Goal: Ask a question: Seek information or help from site administrators or community

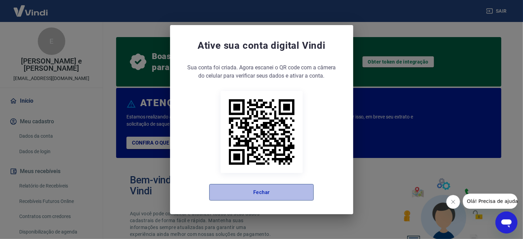
click at [247, 189] on button "Fechar" at bounding box center [261, 192] width 105 height 17
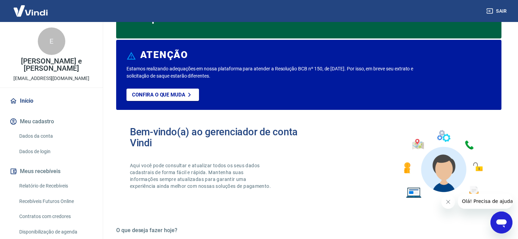
scroll to position [69, 0]
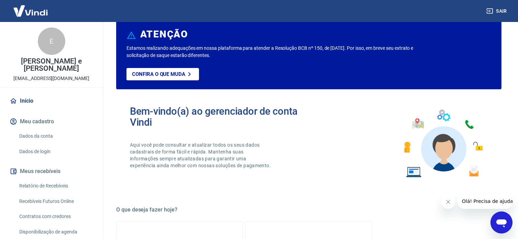
click at [52, 124] on button "Meu cadastro" at bounding box center [51, 121] width 86 height 15
click at [49, 136] on link "Dados da conta" at bounding box center [56, 136] width 78 height 14
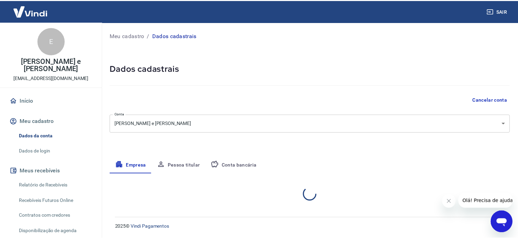
select select "RJ"
select select "business"
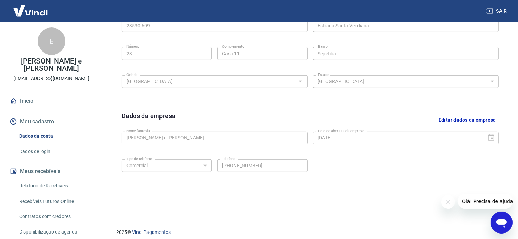
scroll to position [256, 0]
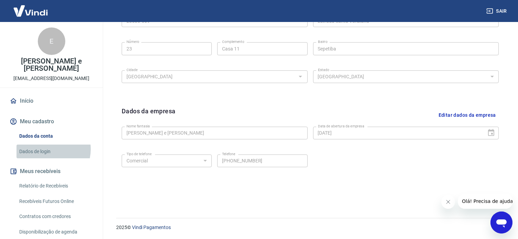
click at [47, 149] on link "Dados de login" at bounding box center [56, 152] width 78 height 14
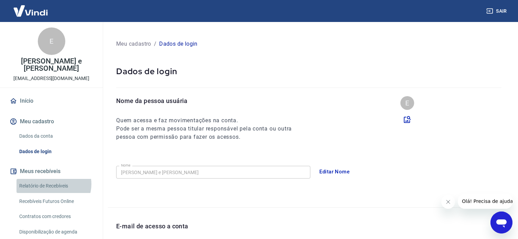
click at [53, 184] on link "Relatório de Recebíveis" at bounding box center [56, 186] width 78 height 14
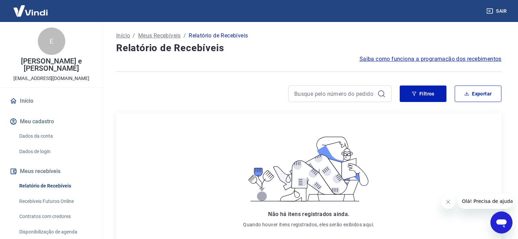
click at [70, 203] on link "Recebíveis Futuros Online" at bounding box center [56, 202] width 78 height 14
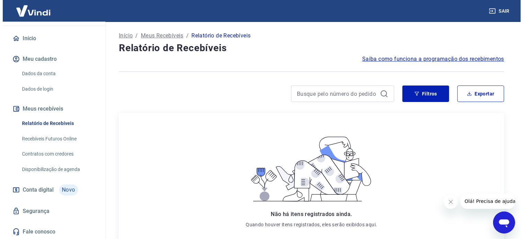
scroll to position [63, 0]
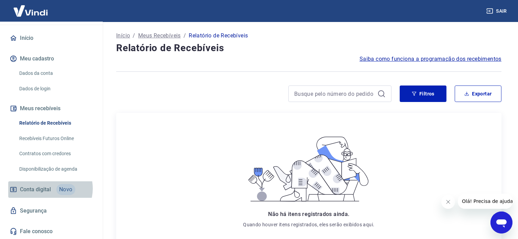
click at [50, 189] on span "Conta digital" at bounding box center [35, 190] width 31 height 10
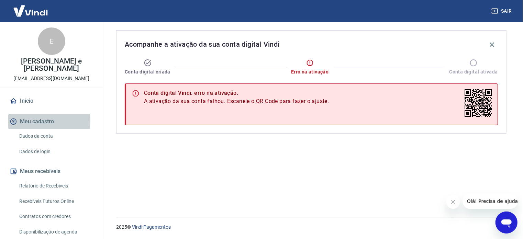
click at [33, 120] on button "Meu cadastro" at bounding box center [51, 121] width 86 height 15
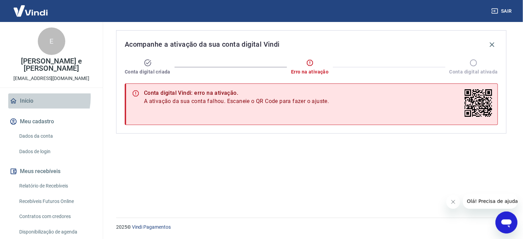
click at [25, 97] on link "Início" at bounding box center [51, 101] width 86 height 15
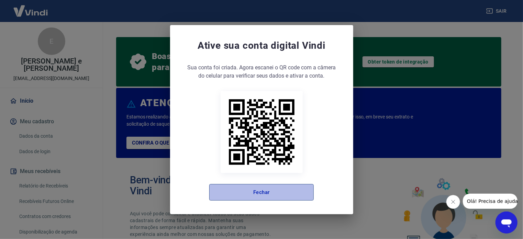
click at [247, 195] on button "Fechar" at bounding box center [261, 192] width 105 height 17
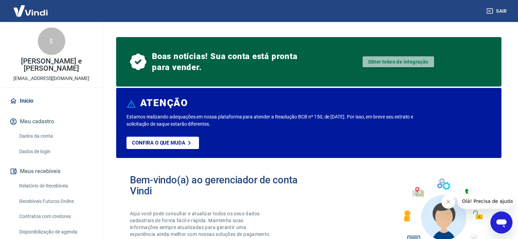
click at [407, 64] on link "Obter token de integração" at bounding box center [399, 61] width 72 height 11
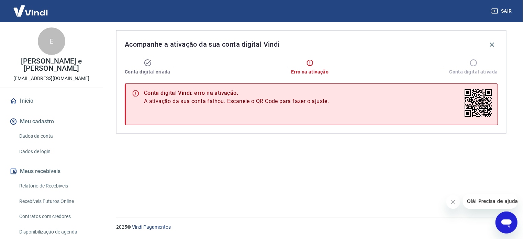
click at [487, 204] on button "Olá! Precisa de ajuda?" at bounding box center [494, 201] width 62 height 15
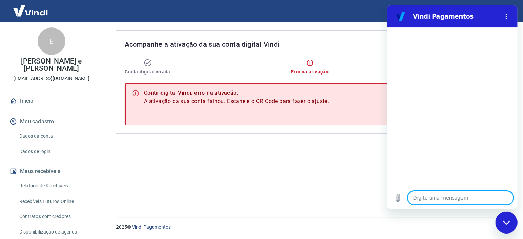
type textarea "o"
type textarea "x"
type textarea "ol"
type textarea "x"
type textarea "olá"
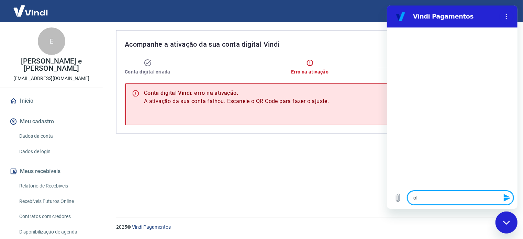
type textarea "x"
type textarea "olá"
type textarea "x"
type textarea "olá b"
type textarea "x"
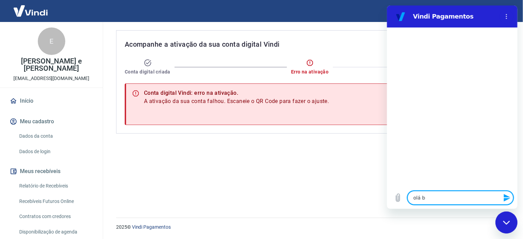
type textarea "olá bo"
type textarea "x"
type textarea "olá boa"
type textarea "x"
type textarea "olá boa"
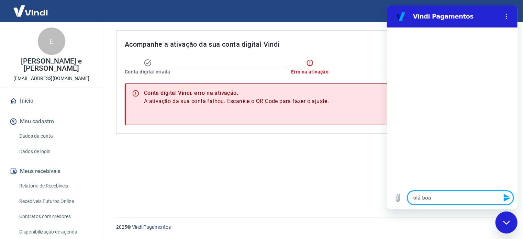
type textarea "x"
type textarea "olá boa t"
type textarea "x"
type textarea "olá boa ta"
type textarea "x"
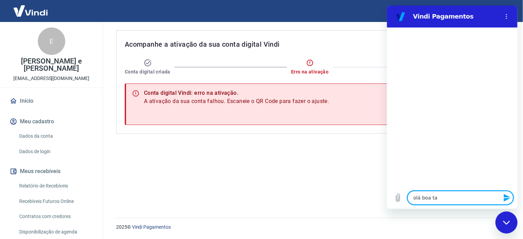
type textarea "olá boa tar"
type textarea "x"
type textarea "olá boa tard"
type textarea "x"
type textarea "olá boa tarde"
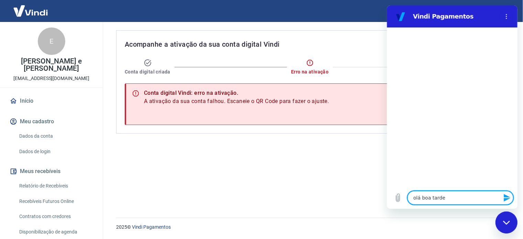
type textarea "x"
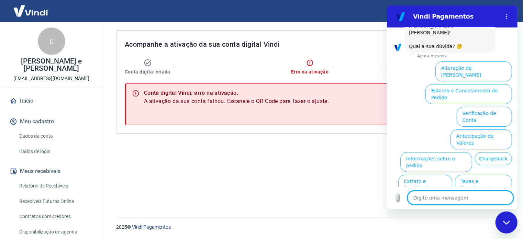
scroll to position [52, 0]
type textarea "p"
type textarea "x"
type textarea "pr"
type textarea "x"
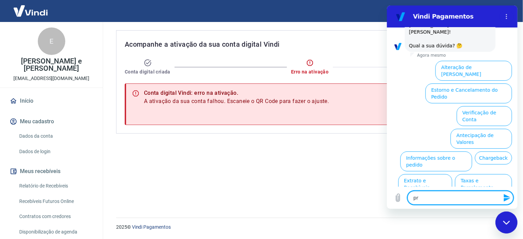
type textarea "pro"
type textarea "x"
type textarea "prob"
type textarea "x"
type textarea "probl"
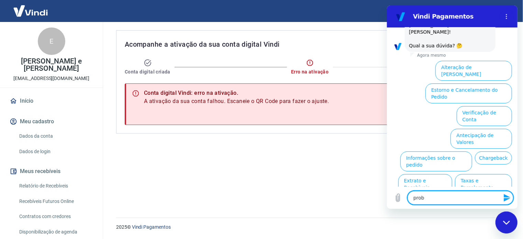
type textarea "x"
type textarea "proble"
type textarea "x"
type textarea "problem"
type textarea "x"
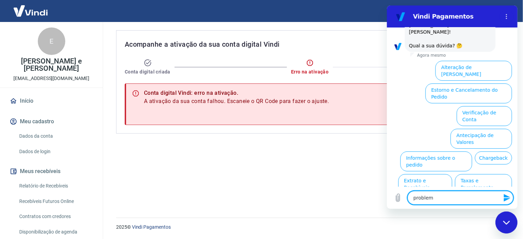
type textarea "problema"
type textarea "x"
type textarea "problema"
type textarea "x"
type textarea "problema n"
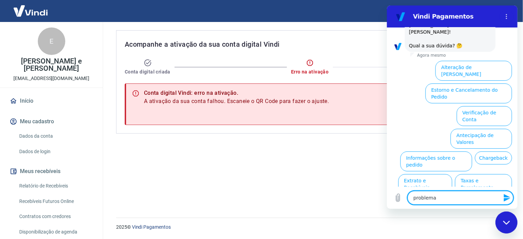
type textarea "x"
type textarea "problema na"
type textarea "x"
type textarea "problema na"
type textarea "x"
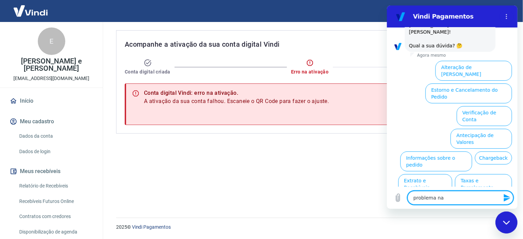
type textarea "problema na a"
type textarea "x"
type textarea "problema na at"
type textarea "x"
type textarea "problema na ati"
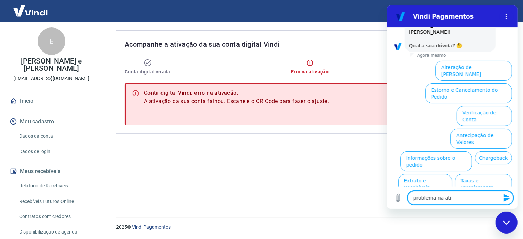
type textarea "x"
type textarea "problema na ativ"
type textarea "x"
type textarea "problema na ativa"
type textarea "x"
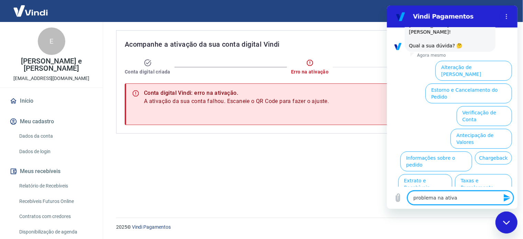
type textarea "problema na ativaç"
type textarea "x"
type textarea "problema na ativaçã"
type textarea "x"
type textarea "problema na ativação"
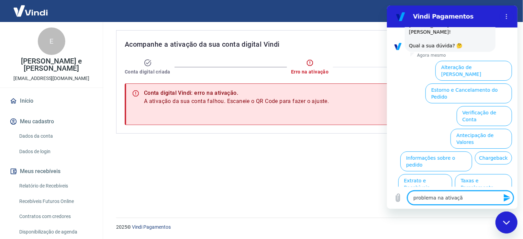
type textarea "x"
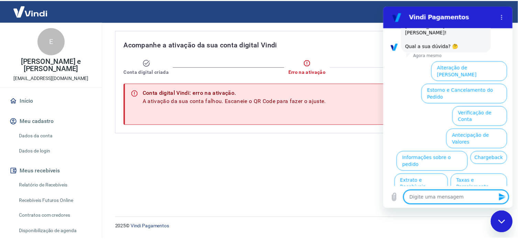
scroll to position [0, 0]
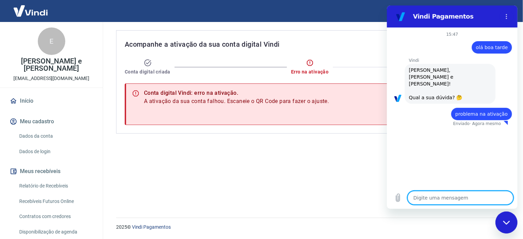
type textarea "x"
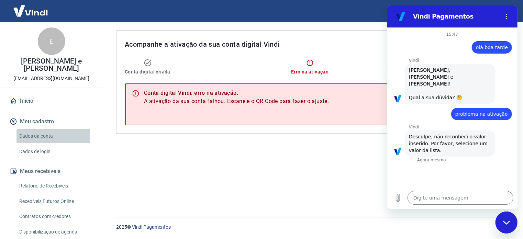
click at [40, 137] on link "Dados da conta" at bounding box center [56, 136] width 78 height 14
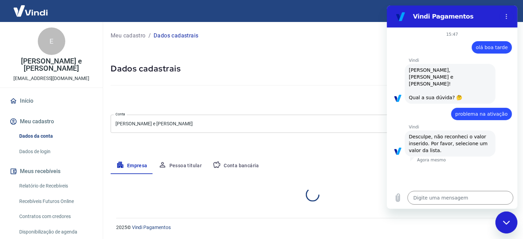
select select "RJ"
select select "business"
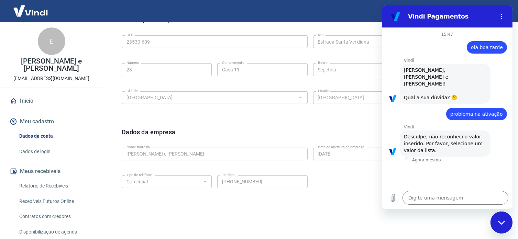
scroll to position [119, 0]
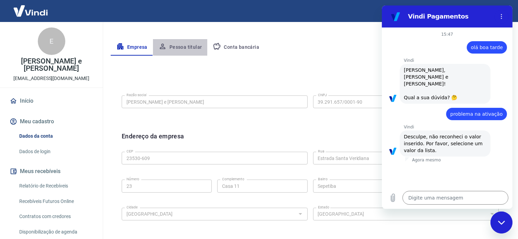
click at [184, 48] on button "Pessoa titular" at bounding box center [180, 47] width 55 height 17
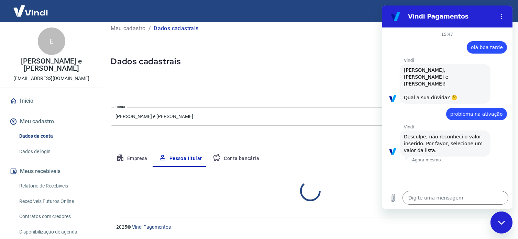
scroll to position [35, 0]
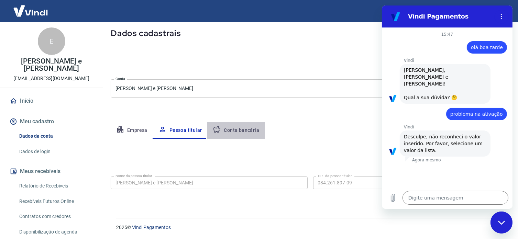
click at [240, 132] on button "Conta bancária" at bounding box center [235, 130] width 57 height 17
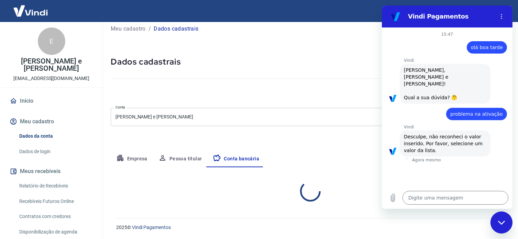
select select "1"
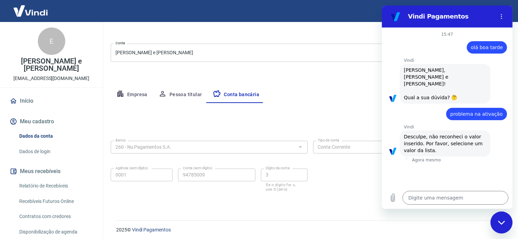
scroll to position [74, 0]
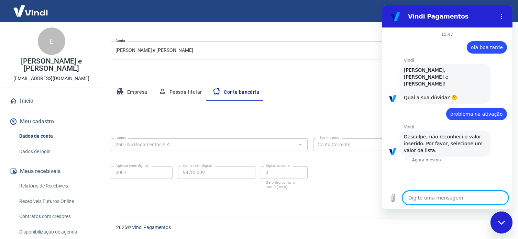
click at [444, 198] on textarea at bounding box center [455, 198] width 106 height 14
click at [435, 196] on textarea at bounding box center [455, 198] width 106 height 14
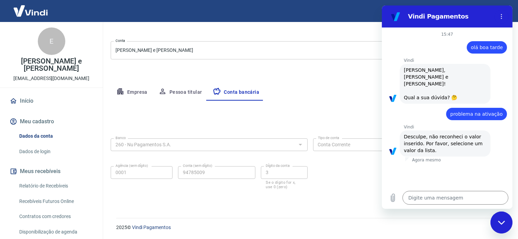
click at [440, 162] on div "15:47 diz: olá boa tarde Enviado · 15:47 Vindi Vindi diz: Olá, Elisabete da cru…" at bounding box center [447, 108] width 131 height 160
click at [467, 160] on div "15:47 diz: olá boa tarde Enviado · 15:47 Vindi Vindi diz: Olá, Elisabete da cru…" at bounding box center [447, 108] width 131 height 160
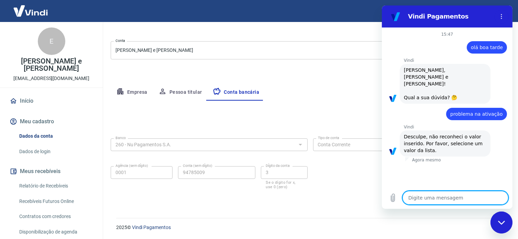
click at [437, 199] on textarea at bounding box center [455, 198] width 106 height 14
type textarea "p"
type textarea "x"
type textarea "pr"
type textarea "x"
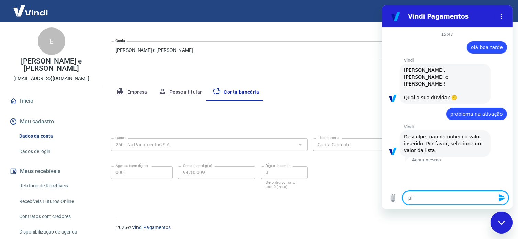
type textarea "pro"
type textarea "x"
type textarea "prob"
type textarea "x"
type textarea "probl"
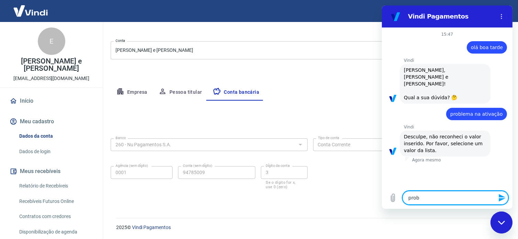
type textarea "x"
type textarea "proble"
type textarea "x"
type textarea "problem"
type textarea "x"
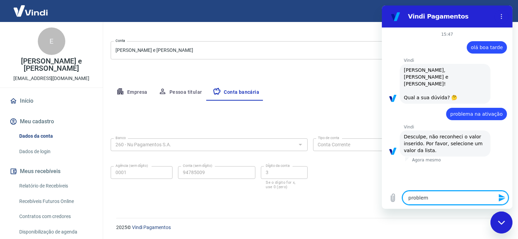
type textarea "problema"
type textarea "x"
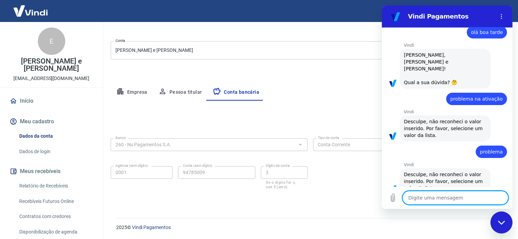
scroll to position [17, 0]
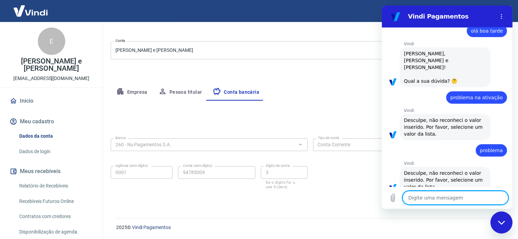
click at [460, 199] on textarea at bounding box center [455, 198] width 106 height 14
type textarea "a"
type textarea "x"
type textarea "at"
type textarea "x"
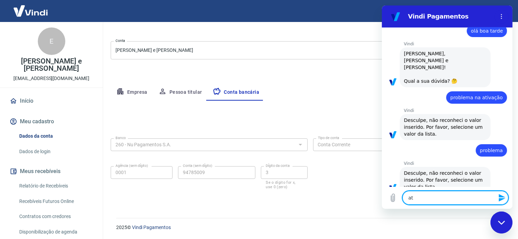
type textarea "ate"
type textarea "x"
type textarea "aten"
type textarea "x"
type textarea "atend"
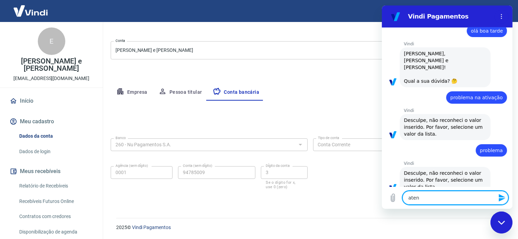
type textarea "x"
type textarea "atende"
type textarea "x"
type textarea "atenden"
type textarea "x"
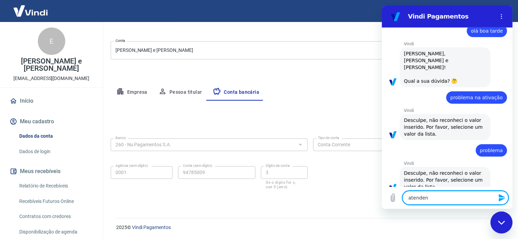
type textarea "atendent"
type textarea "x"
type textarea "atendente"
type textarea "x"
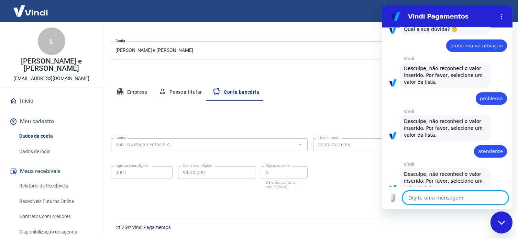
scroll to position [70, 0]
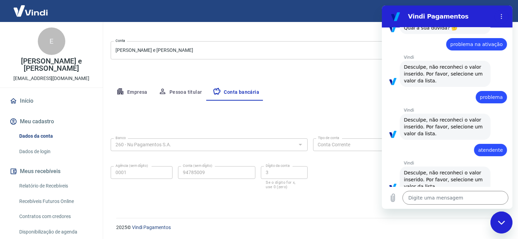
click at [496, 223] on div "Fechar janela de mensagens" at bounding box center [501, 222] width 21 height 21
type textarea "x"
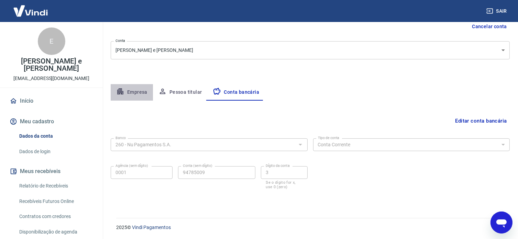
click at [137, 88] on button "Empresa" at bounding box center [132, 92] width 42 height 17
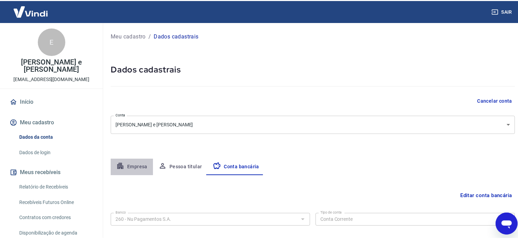
select select "RJ"
select select "business"
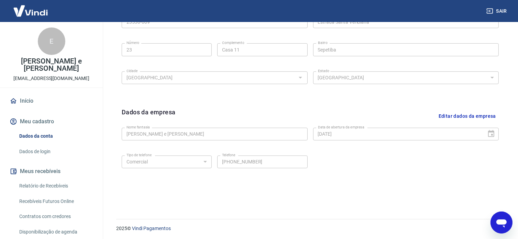
scroll to position [256, 0]
click at [496, 224] on icon "Abrir janela de mensagens" at bounding box center [501, 222] width 12 height 12
type textarea "x"
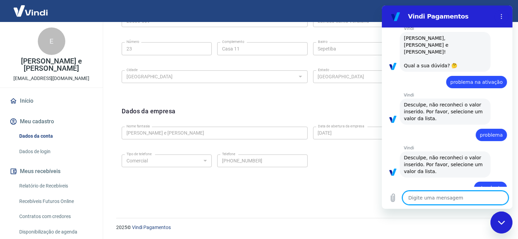
scroll to position [0, 0]
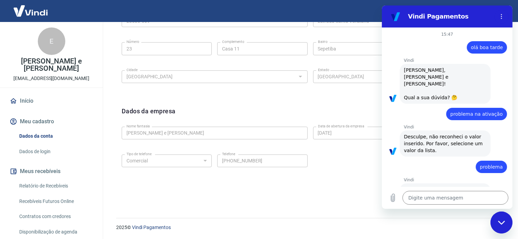
drag, startPoint x: 426, startPoint y: 79, endPoint x: 424, endPoint y: 95, distance: 15.6
click at [426, 79] on div "Vindi diz: Olá, Elisabete da cruz e silva reis! Qual a sua dúvida? 🤔" at bounding box center [445, 84] width 91 height 40
click at [427, 134] on span "Desculpe, não reconheci o valor inserido. Por favor, selecione um valor da list…" at bounding box center [444, 143] width 80 height 19
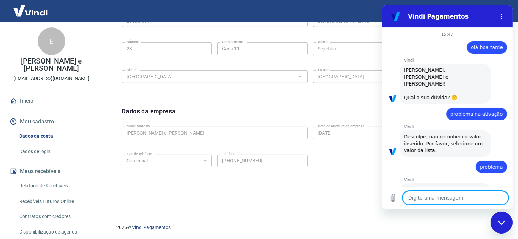
click at [433, 202] on textarea at bounding box center [455, 198] width 106 height 14
type textarea "?"
type textarea "x"
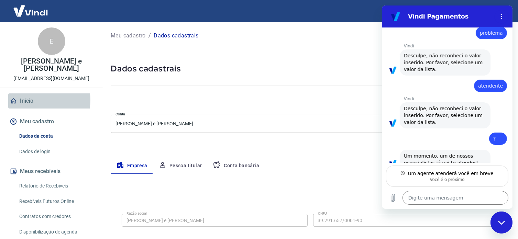
click at [34, 100] on link "Início" at bounding box center [51, 101] width 86 height 15
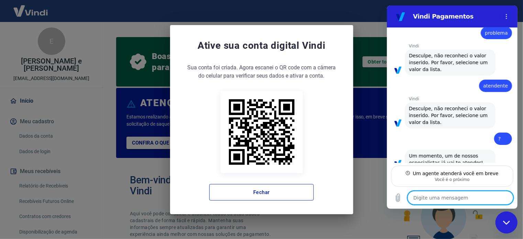
click at [434, 195] on textarea at bounding box center [461, 198] width 106 height 14
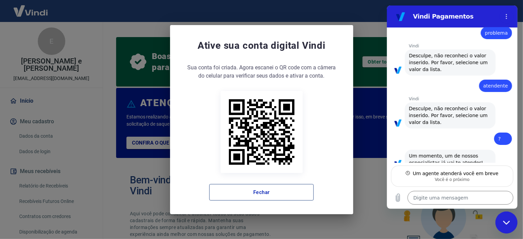
click at [270, 196] on button "Fechar" at bounding box center [261, 192] width 105 height 17
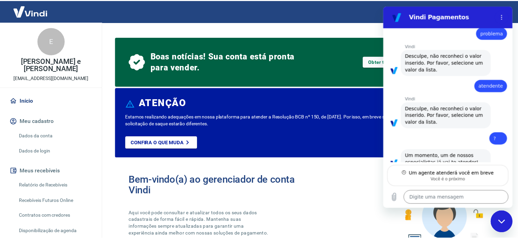
scroll to position [147, 0]
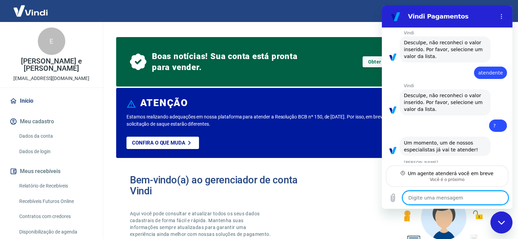
click at [428, 199] on textarea at bounding box center [455, 198] width 106 height 14
type textarea "x"
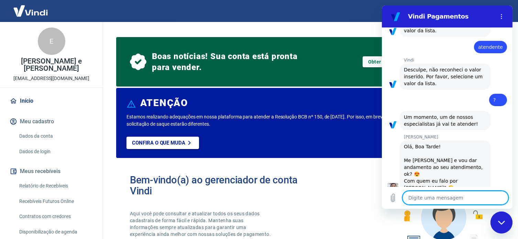
scroll to position [174, 0]
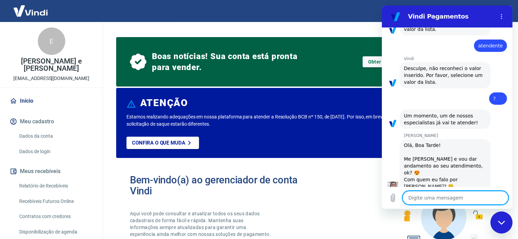
click at [433, 198] on textarea at bounding box center [455, 198] width 106 height 14
type textarea "o"
type textarea "x"
type textarea "oi"
type textarea "x"
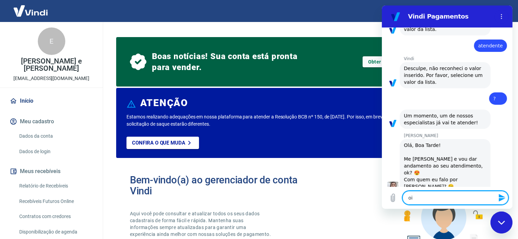
type textarea "oi"
type textarea "x"
type textarea "oi b"
type textarea "x"
type textarea "oi bo"
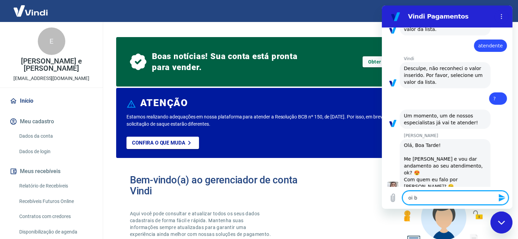
type textarea "x"
type textarea "oi boa"
type textarea "x"
type textarea "oi boa"
type textarea "x"
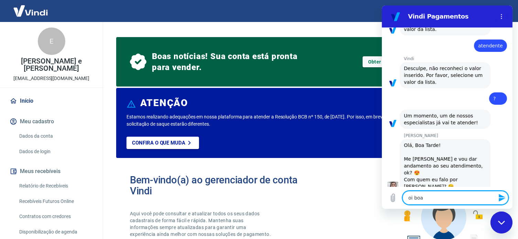
type textarea "oi boa t"
type textarea "x"
type textarea "oi boa ta"
type textarea "x"
type textarea "oi boa tar"
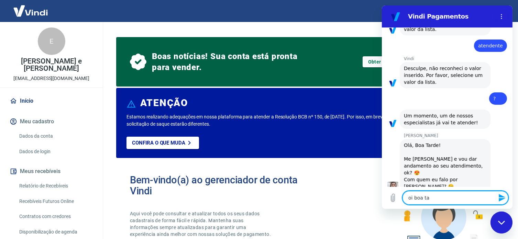
type textarea "x"
type textarea "oi boa tard"
type textarea "x"
type textarea "oi boa tarde"
type textarea "x"
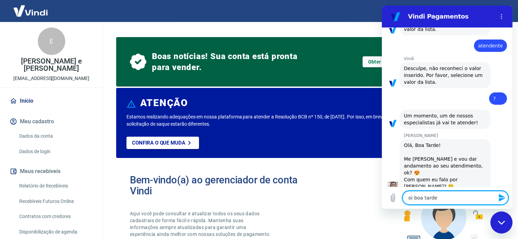
type textarea "oi boa tarde"
type textarea "x"
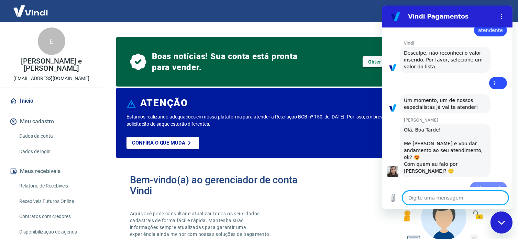
type textarea "x"
type textarea "E"
type textarea "x"
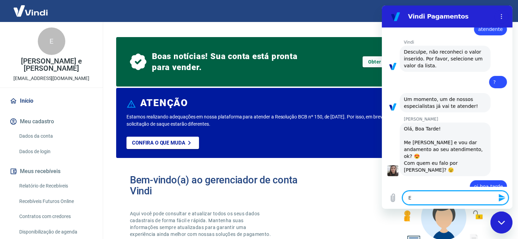
type textarea "El"
type textarea "x"
type textarea "Eli"
type textarea "x"
type textarea "Elis"
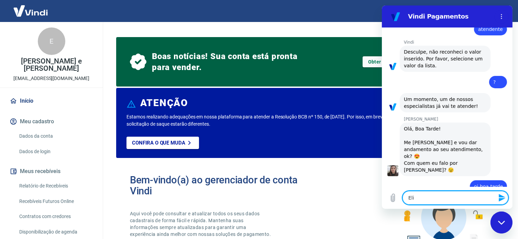
type textarea "x"
type textarea "Elisa"
type textarea "x"
type textarea "Elisab"
type textarea "x"
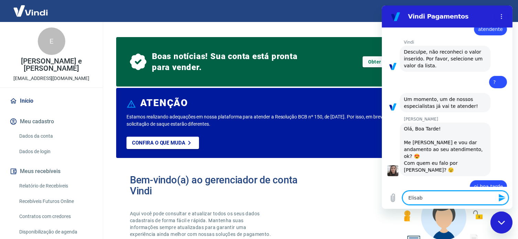
type textarea "Elisabe"
type textarea "x"
type textarea "Elisabet"
type textarea "x"
type textarea "Elisabete"
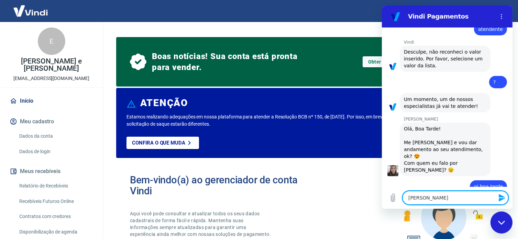
type textarea "x"
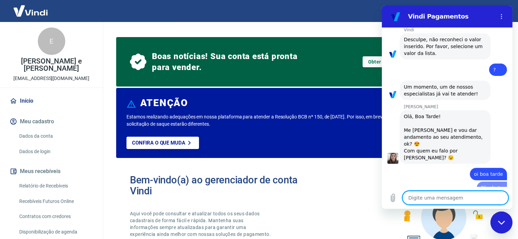
type textarea "x"
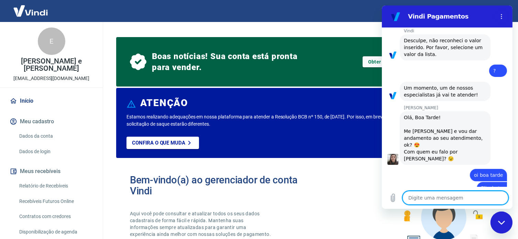
scroll to position [204, 0]
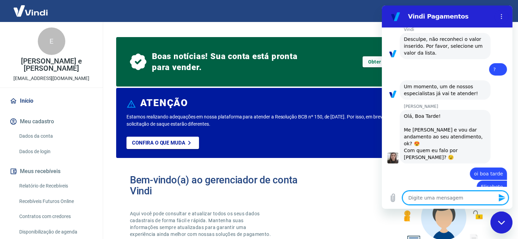
type textarea "e"
type textarea "x"
type textarea "eu"
type textarea "x"
type textarea "eu"
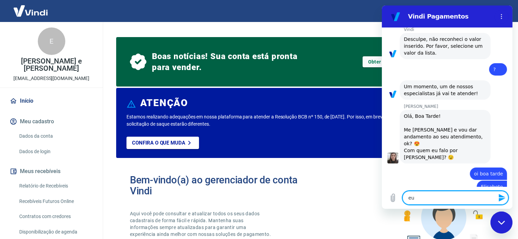
type textarea "x"
type textarea "eu f"
type textarea "x"
type textarea "eu fi"
type textarea "x"
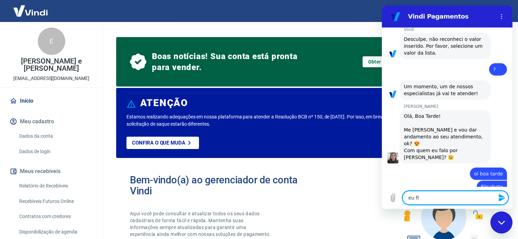
type textarea "eu fiz"
type textarea "x"
type textarea "eu fiz"
type textarea "x"
type textarea "eu fiz o"
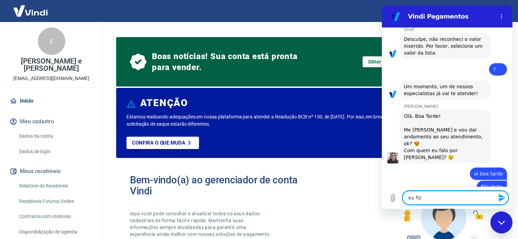
type textarea "x"
type textarea "eu fiz o"
type textarea "x"
type textarea "eu fiz o a"
type textarea "x"
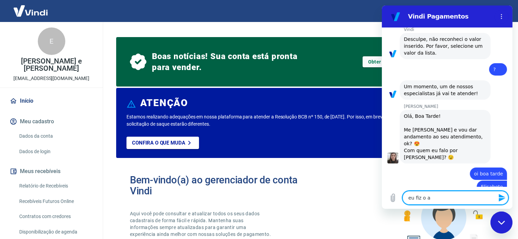
type textarea "eu fiz o ad"
type textarea "x"
type textarea "eu fiz o ada"
type textarea "x"
type textarea "eu fiz o adas"
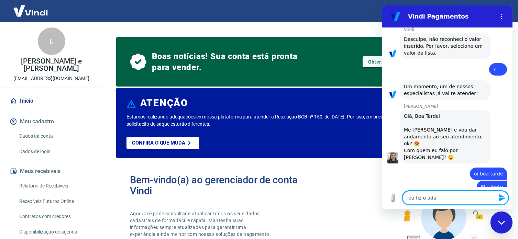
type textarea "x"
type textarea "eu fiz o adast"
type textarea "x"
type textarea "eu fiz o adastr"
type textarea "x"
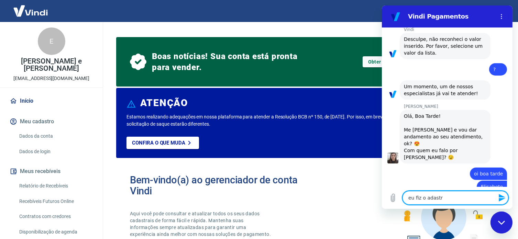
type textarea "eu fiz o adastro"
type textarea "x"
type textarea "eu fiz o adastro"
type textarea "x"
drag, startPoint x: 454, startPoint y: 198, endPoint x: 397, endPoint y: 200, distance: 57.1
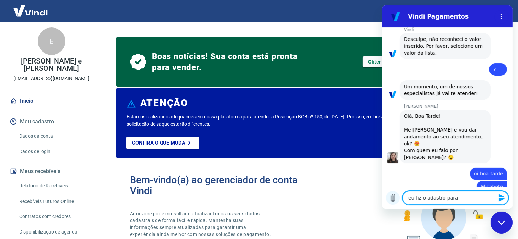
click at [397, 200] on div "Digite uma mensagem eu fiz o adastro para x" at bounding box center [447, 198] width 131 height 22
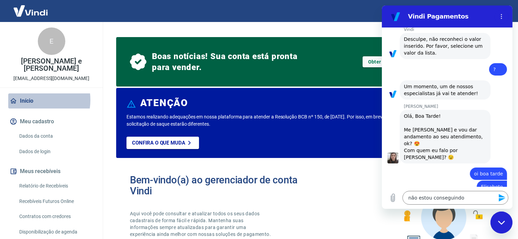
click at [31, 100] on link "Início" at bounding box center [51, 101] width 86 height 15
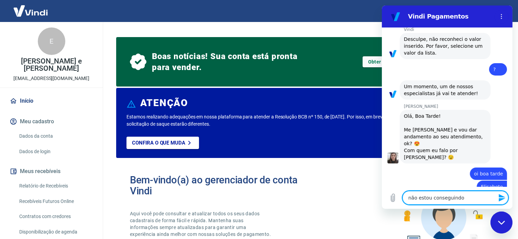
click at [466, 200] on textarea "não estou conseguindo" at bounding box center [455, 198] width 106 height 14
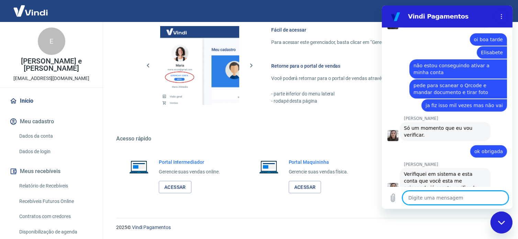
scroll to position [339, 0]
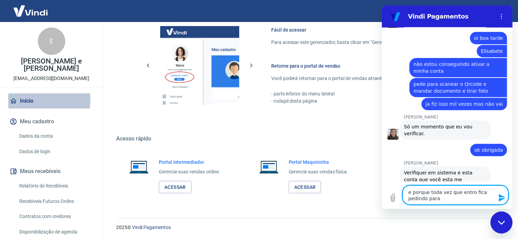
click at [34, 100] on link "Início" at bounding box center [51, 101] width 86 height 15
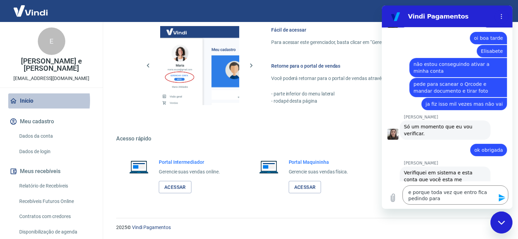
click at [23, 101] on link "Início" at bounding box center [51, 101] width 86 height 15
click at [260, 145] on div "Acesso rápido Portal Intermediador Gerencie suas vendas online. Acessar Portal …" at bounding box center [309, 169] width 386 height 67
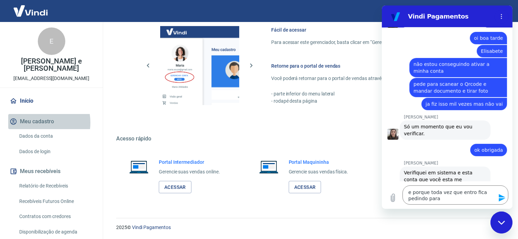
drag, startPoint x: 33, startPoint y: 123, endPoint x: 26, endPoint y: 122, distance: 7.3
click at [33, 123] on button "Meu cadastro" at bounding box center [51, 121] width 86 height 15
click at [24, 10] on img at bounding box center [30, 10] width 45 height 21
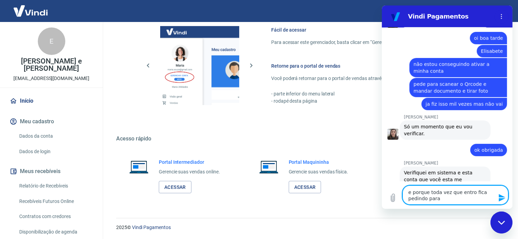
click at [444, 202] on textarea "e porque toda vez que entro fica pedindo para" at bounding box center [455, 195] width 106 height 19
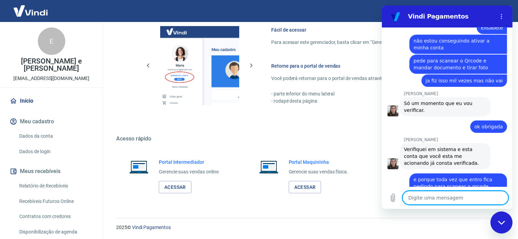
scroll to position [63, 0]
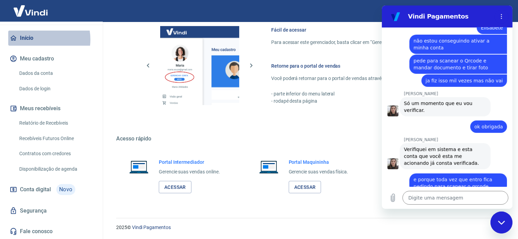
click at [33, 40] on link "Início" at bounding box center [51, 38] width 86 height 15
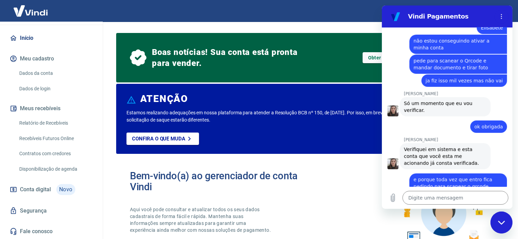
scroll to position [0, 0]
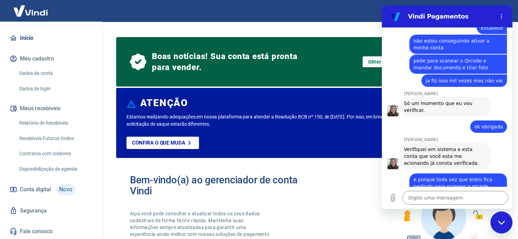
click at [289, 133] on div "Estamos realizando adequações em nossa plataforma para atender a Resolução BCB …" at bounding box center [309, 136] width 365 height 45
click at [34, 71] on link "Dados da conta" at bounding box center [56, 73] width 78 height 14
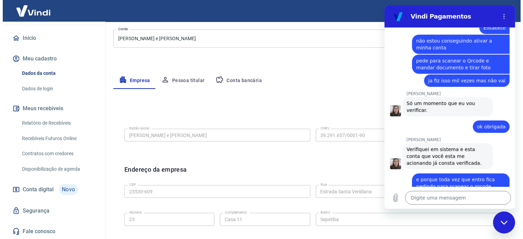
scroll to position [103, 0]
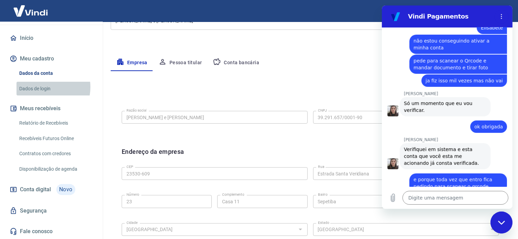
click at [41, 87] on link "Dados de login" at bounding box center [56, 89] width 78 height 14
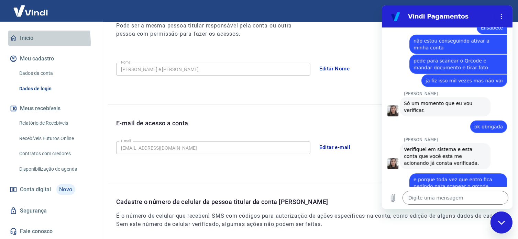
click at [32, 42] on link "Início" at bounding box center [51, 38] width 86 height 15
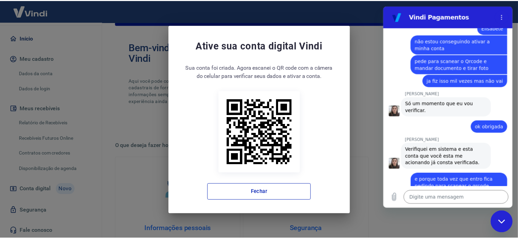
scroll to position [154, 0]
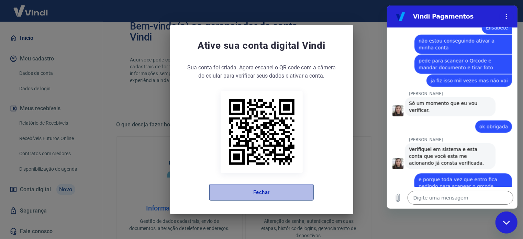
click at [266, 197] on button "Fechar" at bounding box center [261, 192] width 105 height 17
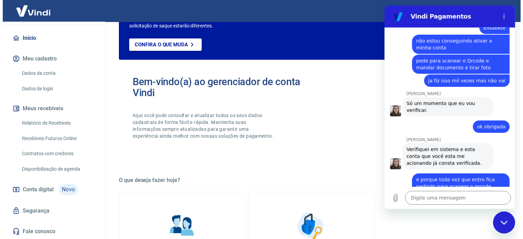
scroll to position [0, 0]
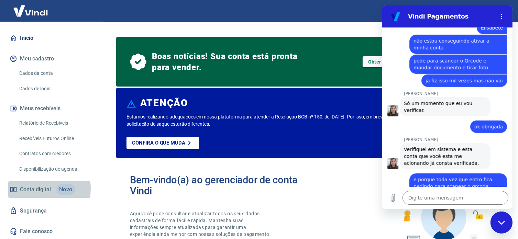
click at [36, 189] on span "Conta digital" at bounding box center [35, 190] width 31 height 10
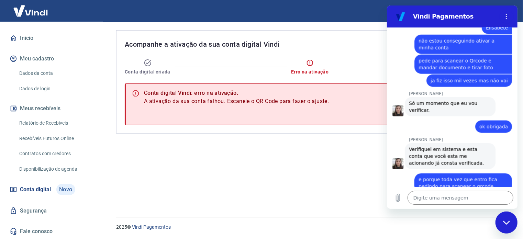
click at [320, 177] on div "Acompanhe a ativação da sua conta digital Vindi Conta digital criada Erro na at…" at bounding box center [311, 116] width 407 height 188
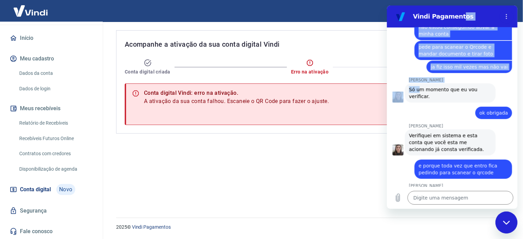
scroll to position [376, 0]
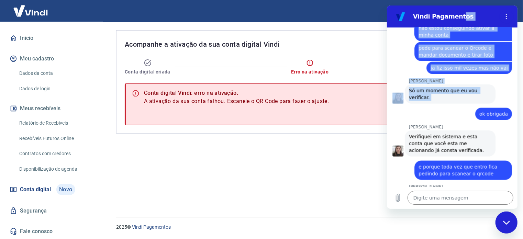
drag, startPoint x: 456, startPoint y: 16, endPoint x: 410, endPoint y: 98, distance: 93.6
click at [410, 98] on div "Vindi Pagamentos 15:47 diz: olá boa tarde Enviado · 15:47 Vindi Vindi diz: Olá,…" at bounding box center [452, 108] width 131 height 204
click at [506, 15] on icon "Menu de opções" at bounding box center [507, 17] width 6 height 6
click at [475, 2] on div "Sair" at bounding box center [261, 11] width 523 height 22
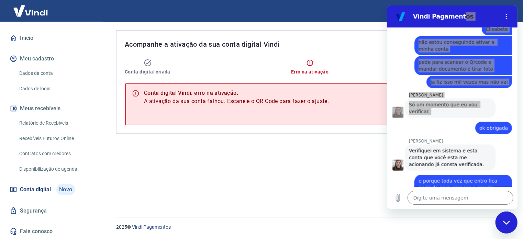
click at [506, 224] on icon "Fechar janela de mensagens" at bounding box center [506, 222] width 7 height 4
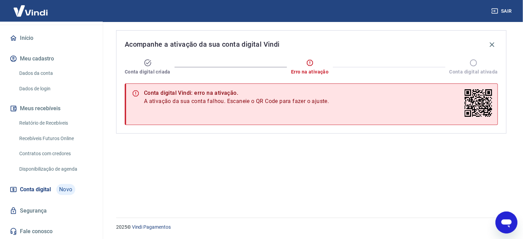
scroll to position [377, 0]
click at [508, 227] on icon "Abrir janela de mensagens" at bounding box center [506, 222] width 12 height 12
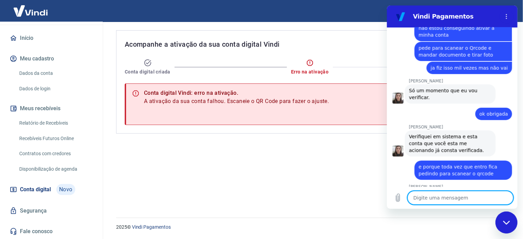
click at [452, 194] on textarea at bounding box center [461, 198] width 106 height 14
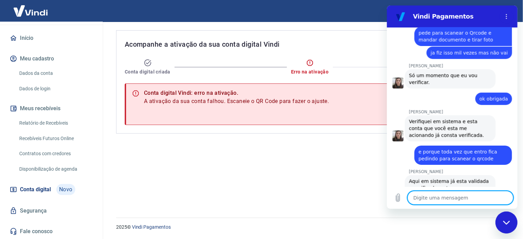
scroll to position [392, 0]
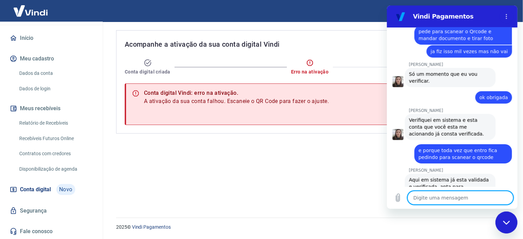
click at [444, 201] on textarea at bounding box center [461, 198] width 106 height 14
click at [437, 193] on textarea at bounding box center [461, 198] width 106 height 14
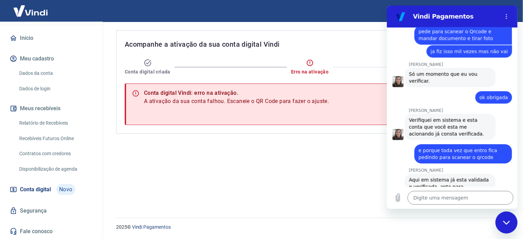
click at [440, 187] on div "Digite uma mensagem x" at bounding box center [452, 198] width 131 height 22
click at [400, 198] on icon "Carregar arquivo" at bounding box center [398, 198] width 8 height 8
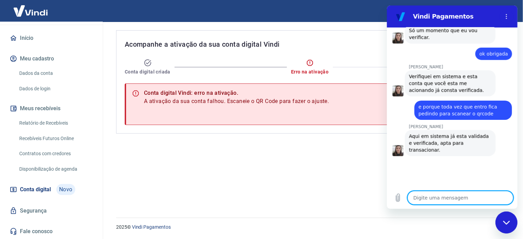
scroll to position [435, 0]
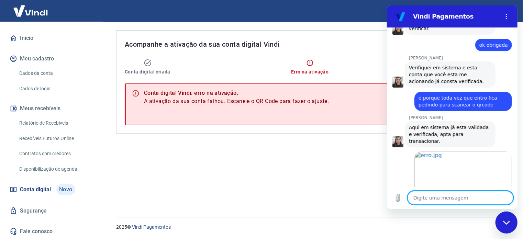
click at [443, 199] on textarea at bounding box center [461, 198] width 106 height 14
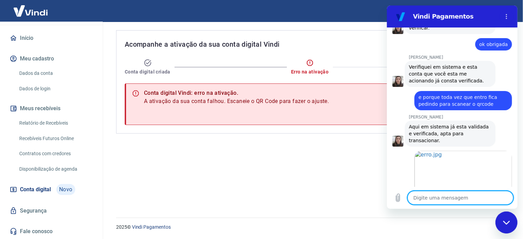
scroll to position [447, 0]
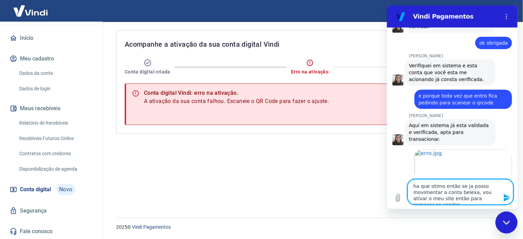
click at [469, 194] on textarea "ha que otimo então se ja posso movimentar a conta belexa, vou ativar o meu site…" at bounding box center [461, 192] width 106 height 25
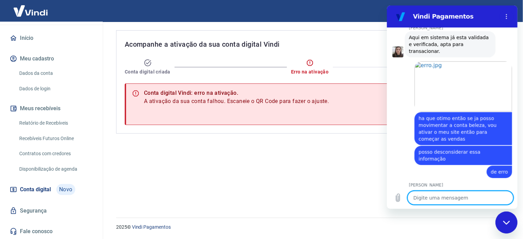
scroll to position [536, 0]
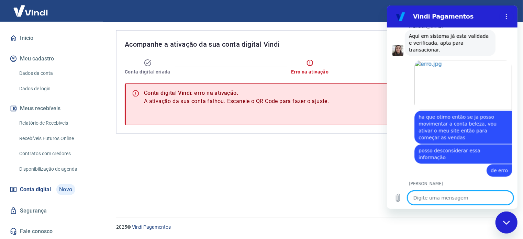
click at [429, 200] on textarea at bounding box center [461, 198] width 106 height 14
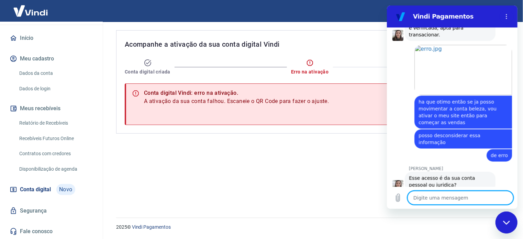
scroll to position [553, 0]
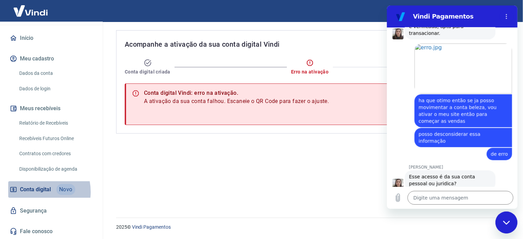
click at [31, 192] on span "Conta digital" at bounding box center [35, 190] width 31 height 10
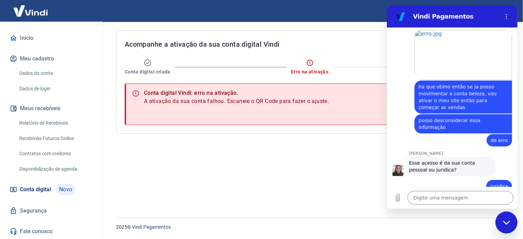
scroll to position [565, 0]
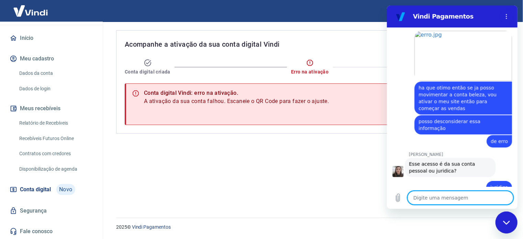
click at [431, 200] on textarea at bounding box center [461, 198] width 106 height 14
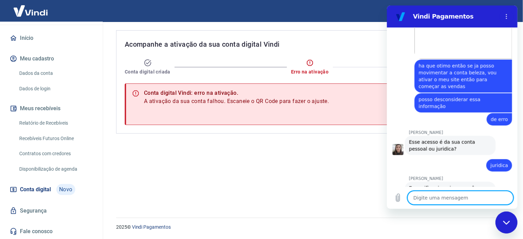
scroll to position [589, 0]
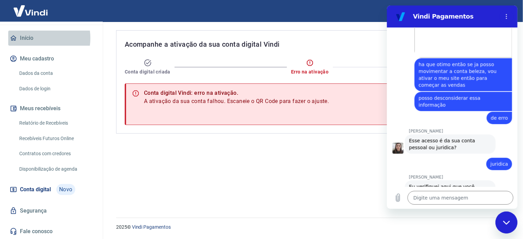
click at [32, 38] on link "Início" at bounding box center [51, 38] width 86 height 15
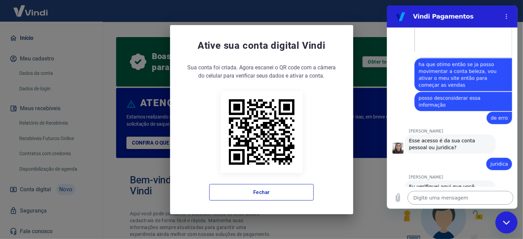
click at [436, 200] on textarea at bounding box center [461, 198] width 106 height 14
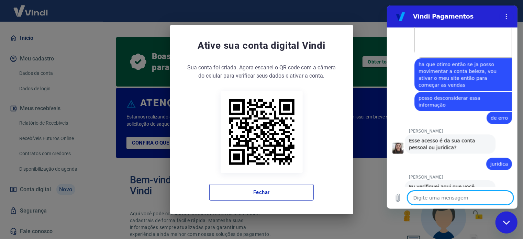
click at [449, 195] on textarea at bounding box center [461, 198] width 106 height 14
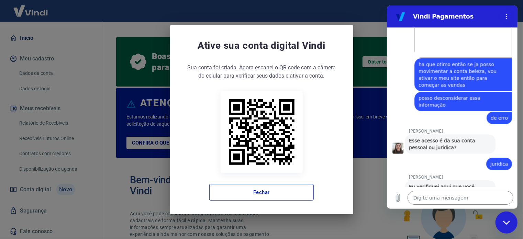
click at [50, 183] on div "Ative sua conta digital Vindi Sua conta foi criada. Agora clique no botão abaix…" at bounding box center [261, 119] width 523 height 239
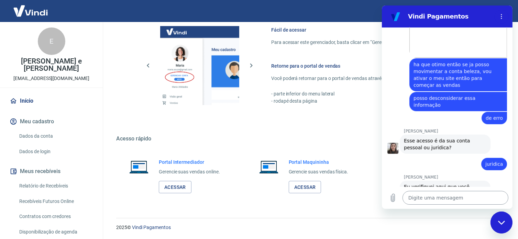
click at [431, 199] on textarea at bounding box center [455, 198] width 106 height 14
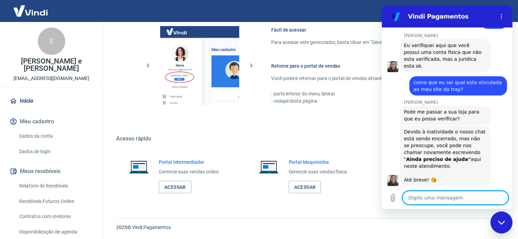
scroll to position [742, 0]
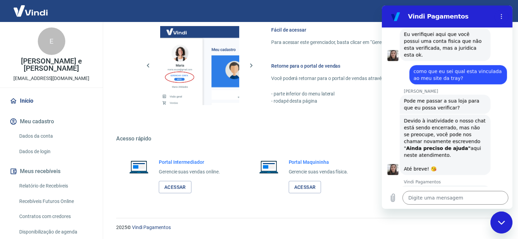
click at [389, 230] on p "2025 © Vindi Pagamentos" at bounding box center [309, 227] width 386 height 7
click at [319, 140] on h5 "Acesso rápido" at bounding box center [309, 139] width 386 height 7
click at [501, 222] on icon "Fechar janela de mensagens" at bounding box center [501, 222] width 7 height 4
